Goal: Task Accomplishment & Management: Use online tool/utility

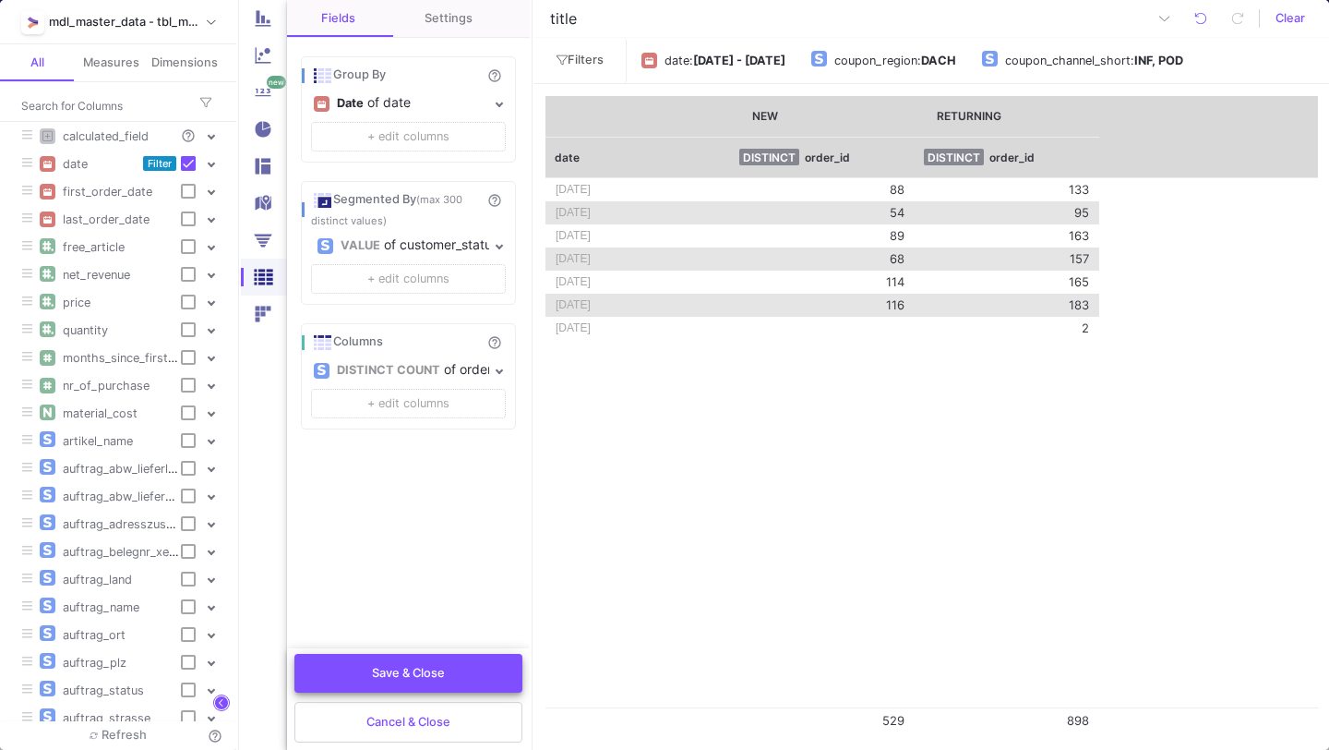
click at [403, 668] on span "Save & Close" at bounding box center [408, 673] width 73 height 14
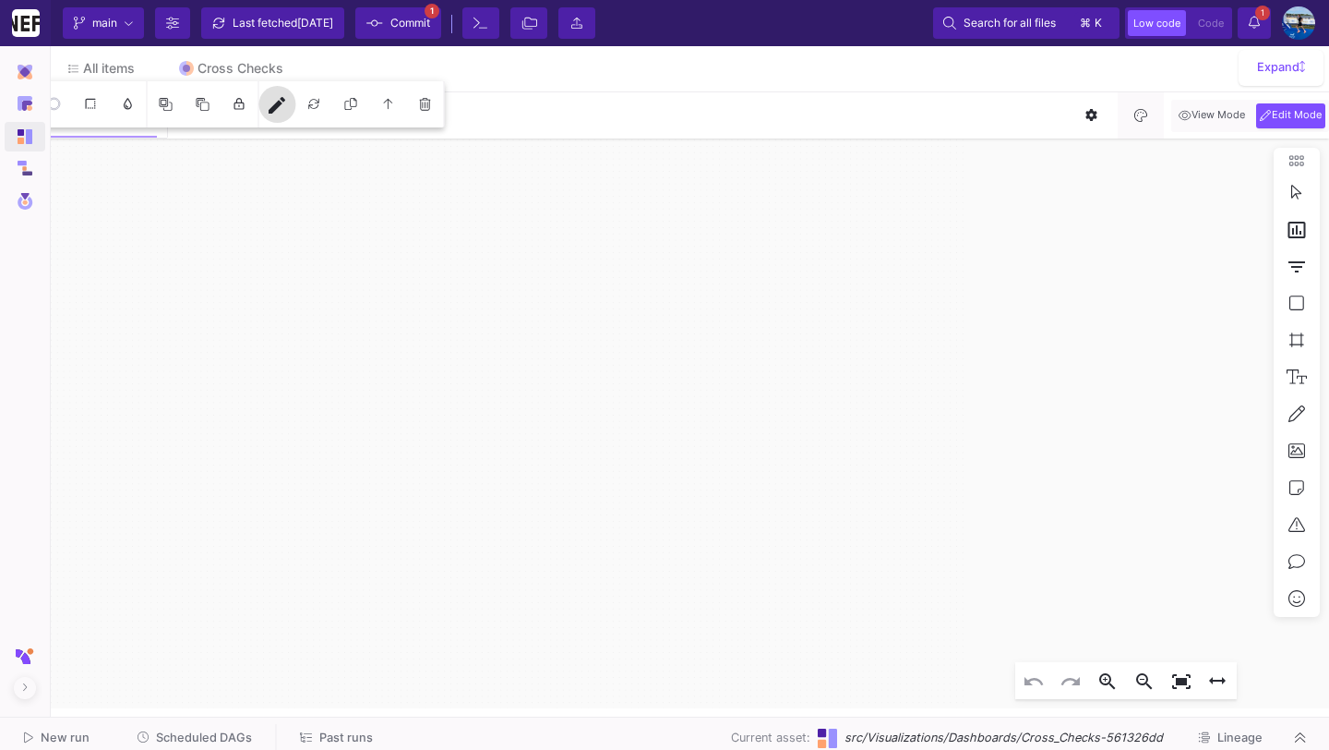
click at [222, 728] on button "Scheduled DAGs" at bounding box center [195, 738] width 160 height 29
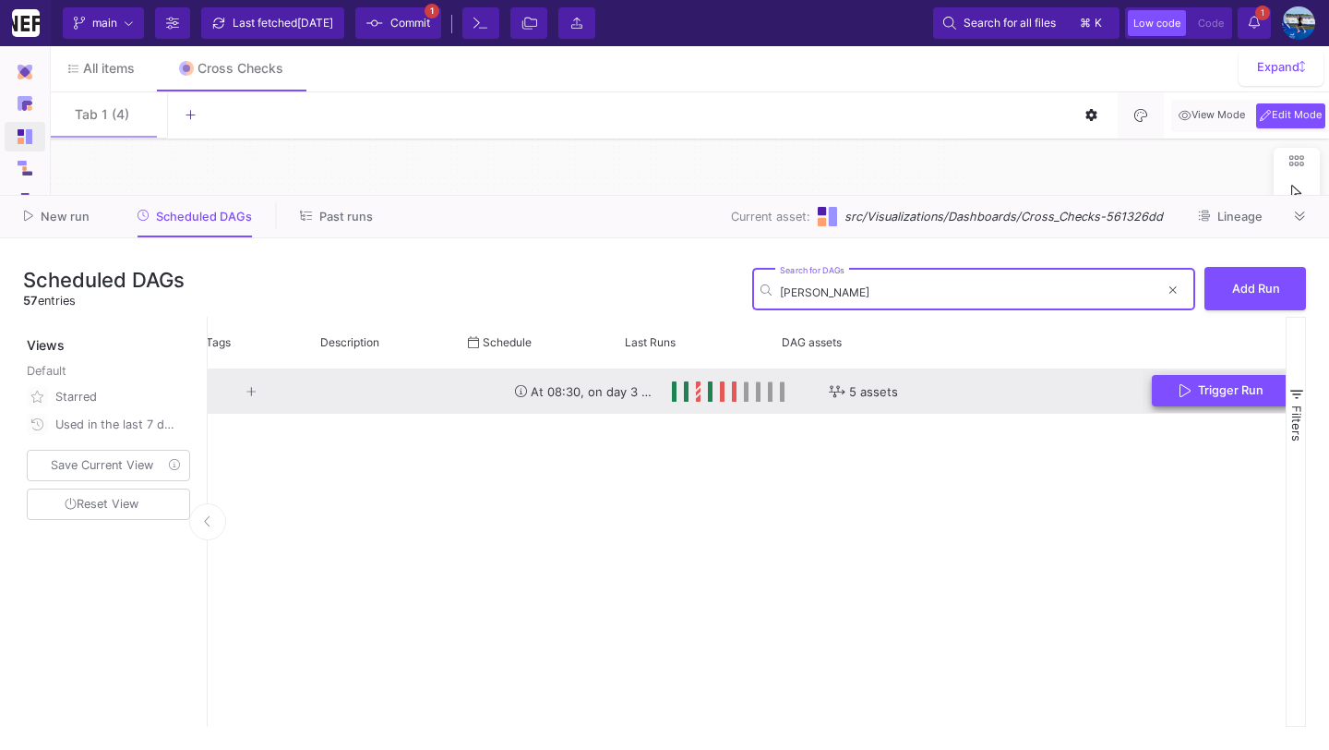
scroll to position [0, 317]
type input "[PERSON_NAME]"
click at [1197, 396] on span "Trigger Run" at bounding box center [1185, 390] width 66 height 14
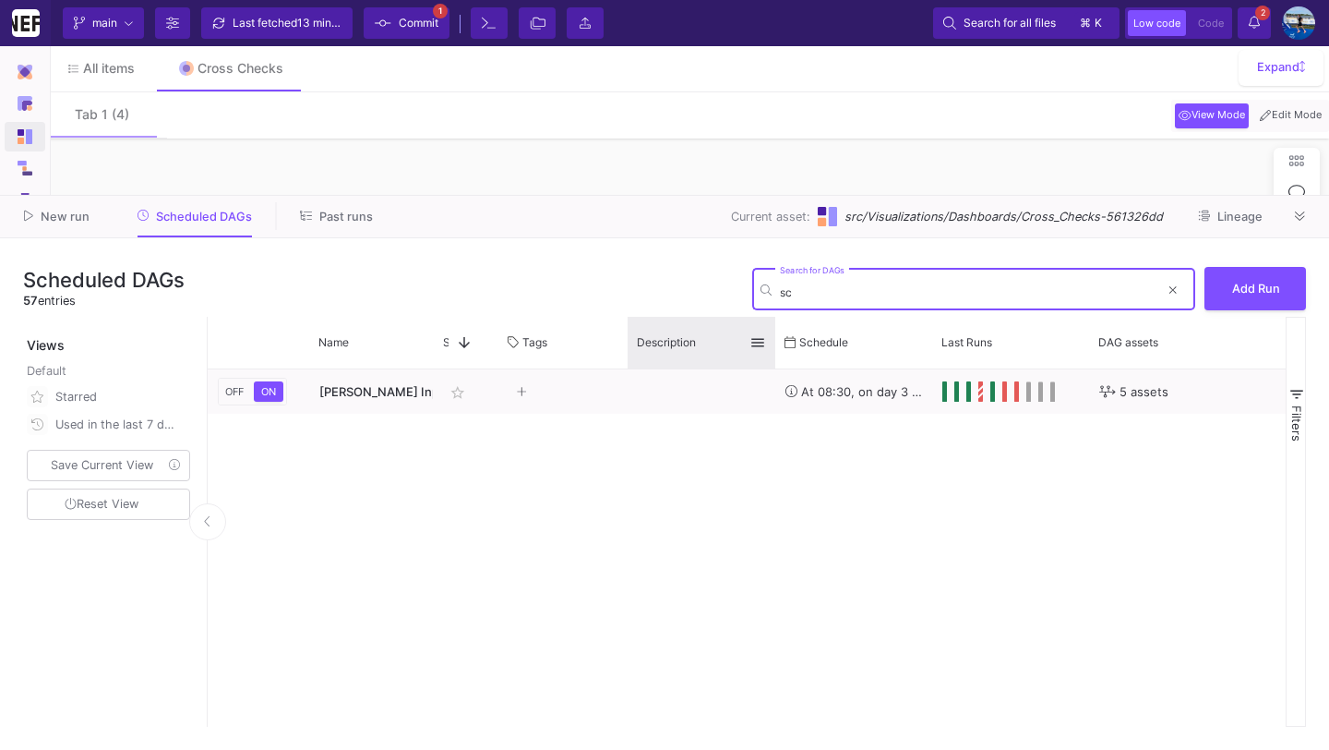
type input "s"
